Goal: Use online tool/utility: Utilize a website feature to perform a specific function

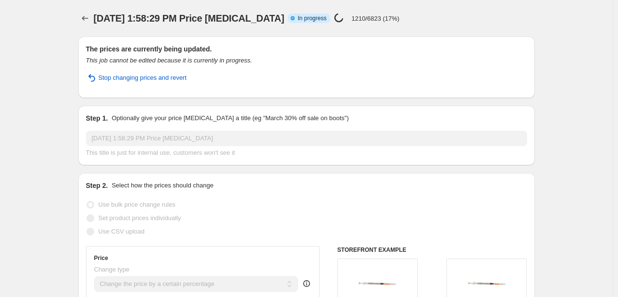
select select "percentage"
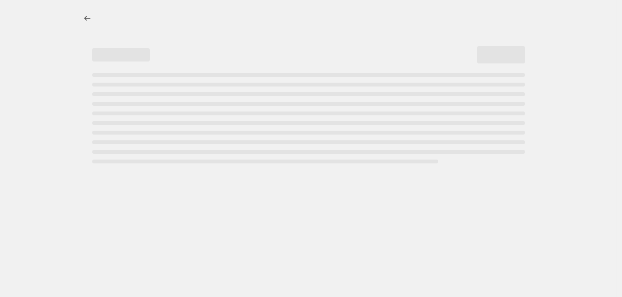
select select "percentage"
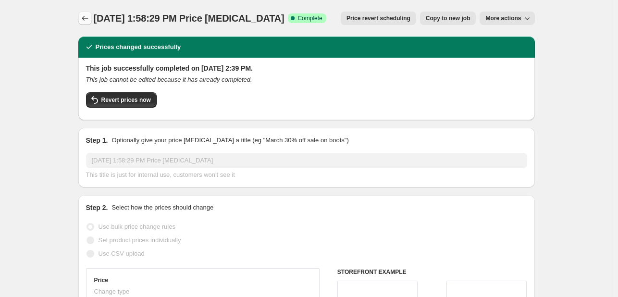
click at [85, 22] on icon "Price change jobs" at bounding box center [85, 18] width 10 height 10
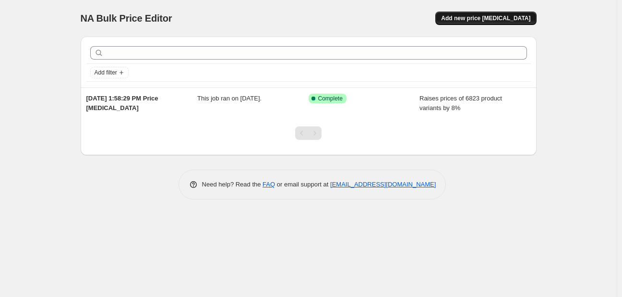
click at [514, 21] on span "Add new price [MEDICAL_DATA]" at bounding box center [485, 18] width 89 height 8
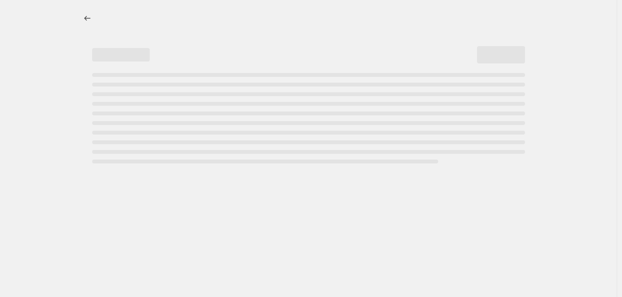
select select "percentage"
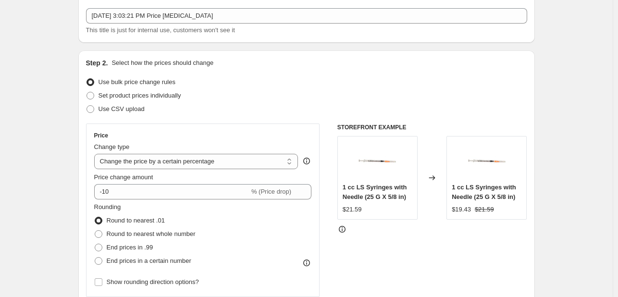
scroll to position [144, 0]
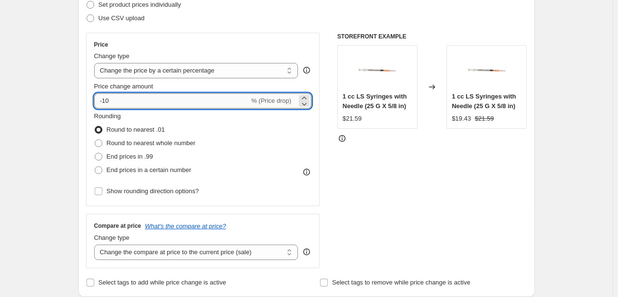
click at [184, 103] on input "-10" at bounding box center [171, 100] width 155 height 15
drag, startPoint x: 184, startPoint y: 103, endPoint x: 94, endPoint y: 94, distance: 90.7
click at [96, 95] on input "-10" at bounding box center [171, 100] width 155 height 15
click at [102, 98] on input "5" at bounding box center [166, 100] width 144 height 15
type input "-5"
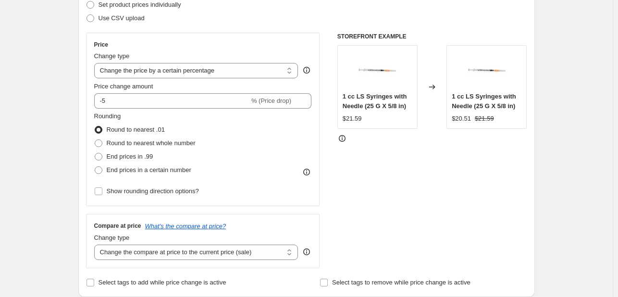
click at [409, 198] on div "STOREFRONT EXAMPLE 1 cc LS Syringes with Needle (25 G X 5/8 in) $21.59 Changed …" at bounding box center [432, 150] width 190 height 235
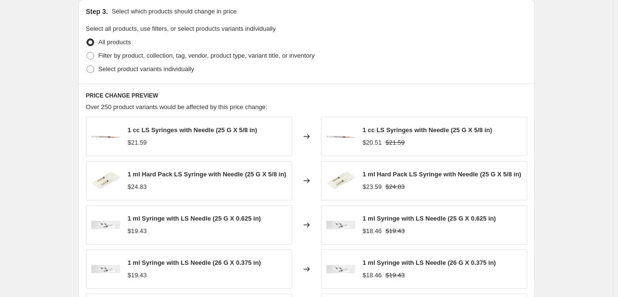
scroll to position [663, 0]
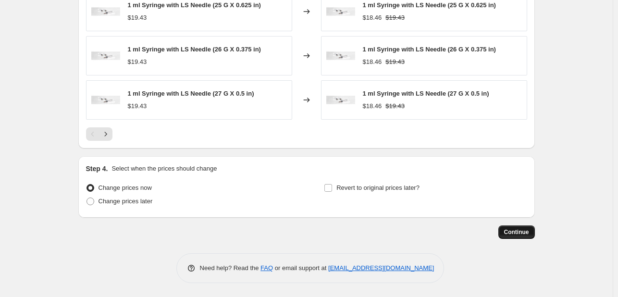
click at [516, 236] on button "Continue" at bounding box center [516, 231] width 36 height 13
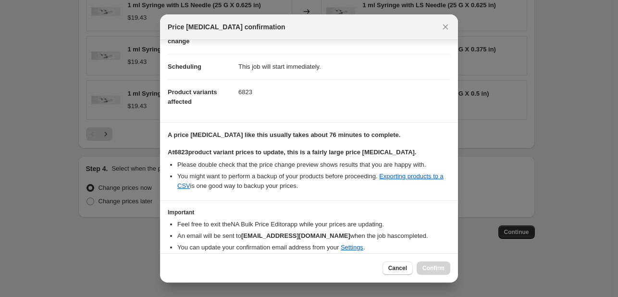
scroll to position [100, 0]
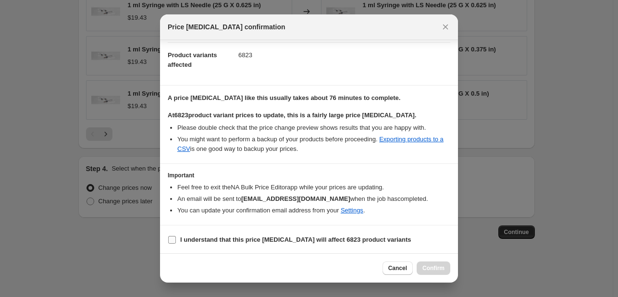
click at [213, 241] on b "I understand that this price change job will affect 6823 product variants" at bounding box center [295, 239] width 231 height 7
click at [176, 241] on input "I understand that this price change job will affect 6823 product variants" at bounding box center [172, 240] width 8 height 8
checkbox input "true"
drag, startPoint x: 423, startPoint y: 271, endPoint x: 401, endPoint y: 163, distance: 110.6
click at [410, 174] on div "Price change job confirmation Confirmation for Sep 28, 2025, 3:03:21 PM Price c…" at bounding box center [309, 148] width 298 height 268
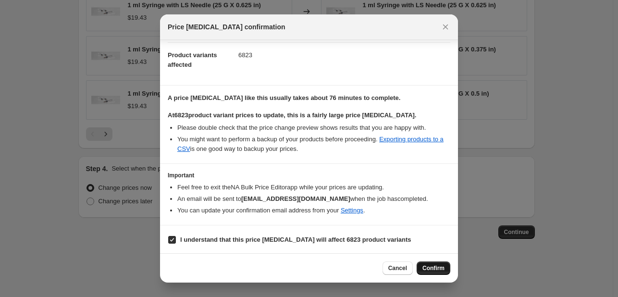
drag, startPoint x: 428, startPoint y: 272, endPoint x: 430, endPoint y: 268, distance: 4.9
click at [428, 271] on button "Confirm" at bounding box center [433, 267] width 34 height 13
